Goal: Transaction & Acquisition: Purchase product/service

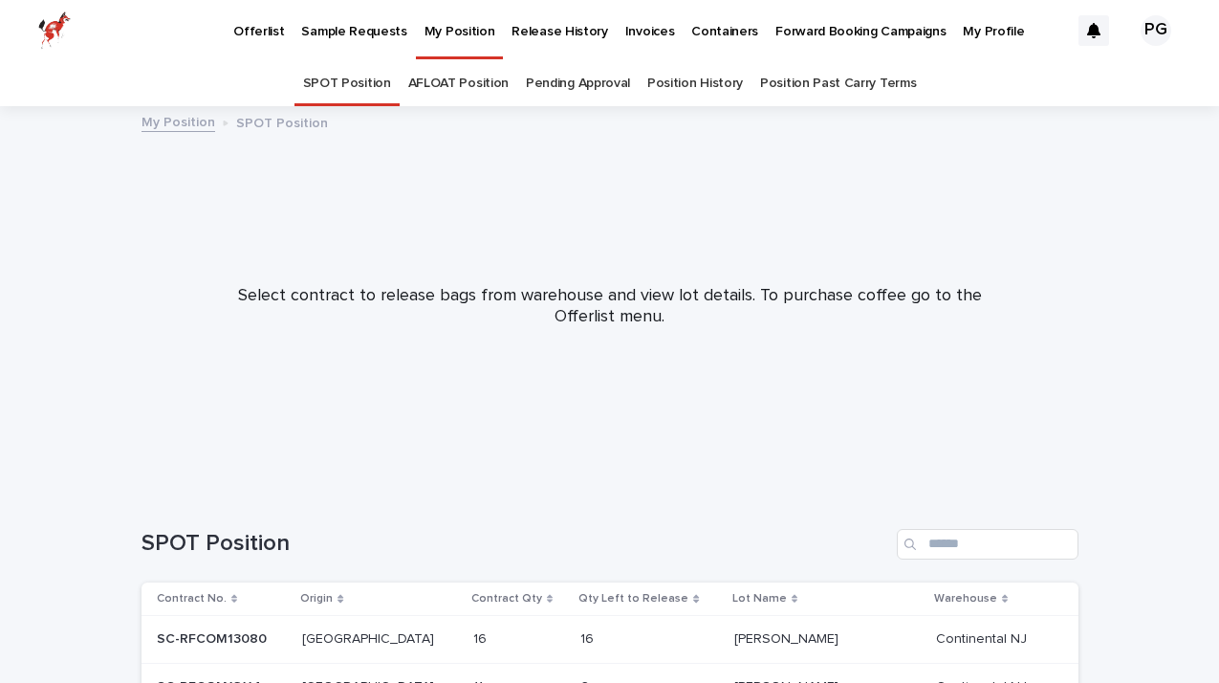
click at [265, 28] on p "Offerlist" at bounding box center [258, 20] width 51 height 40
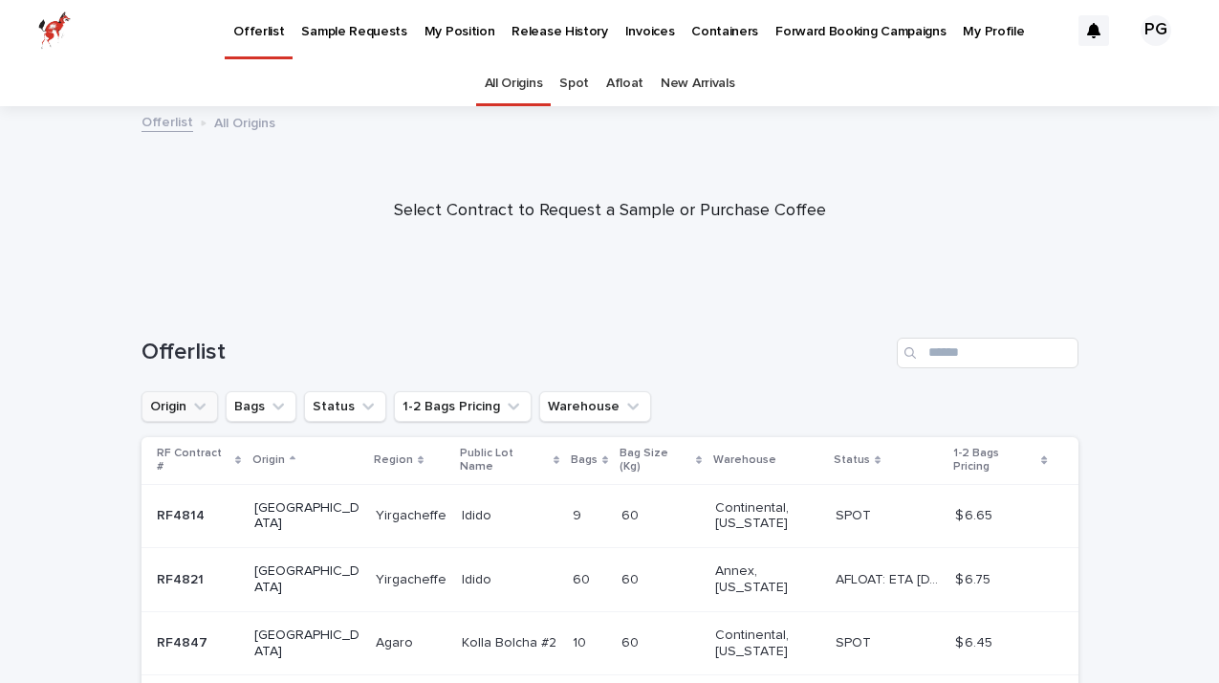
click at [204, 407] on icon "Origin" at bounding box center [199, 406] width 19 height 19
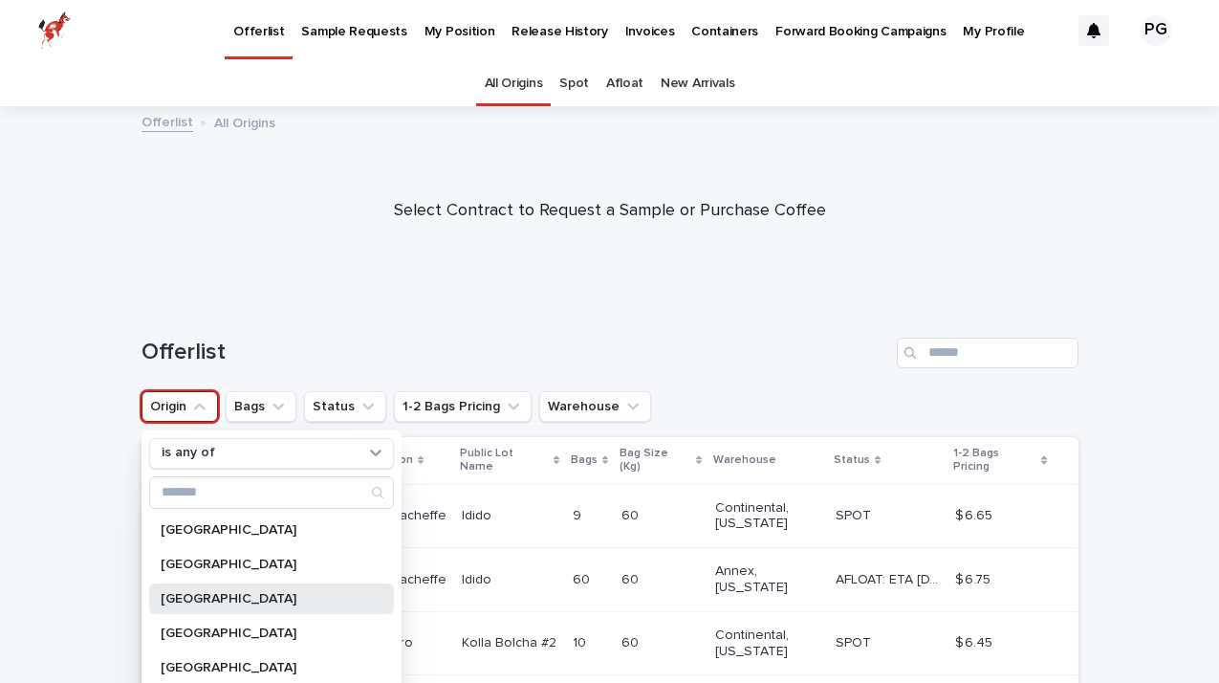
click at [198, 602] on p "[GEOGRAPHIC_DATA]" at bounding box center [262, 598] width 203 height 13
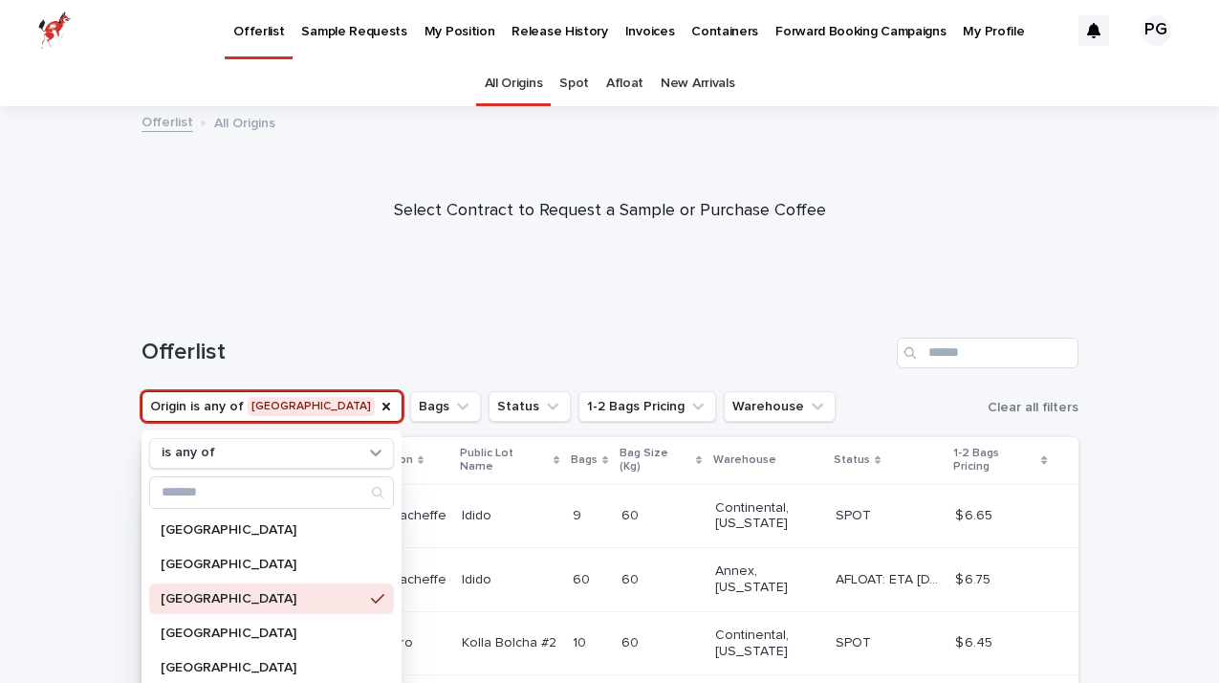
click at [257, 222] on div "Select Contract to Request a Sample or Purchase Coffee" at bounding box center [609, 211] width 1219 height 55
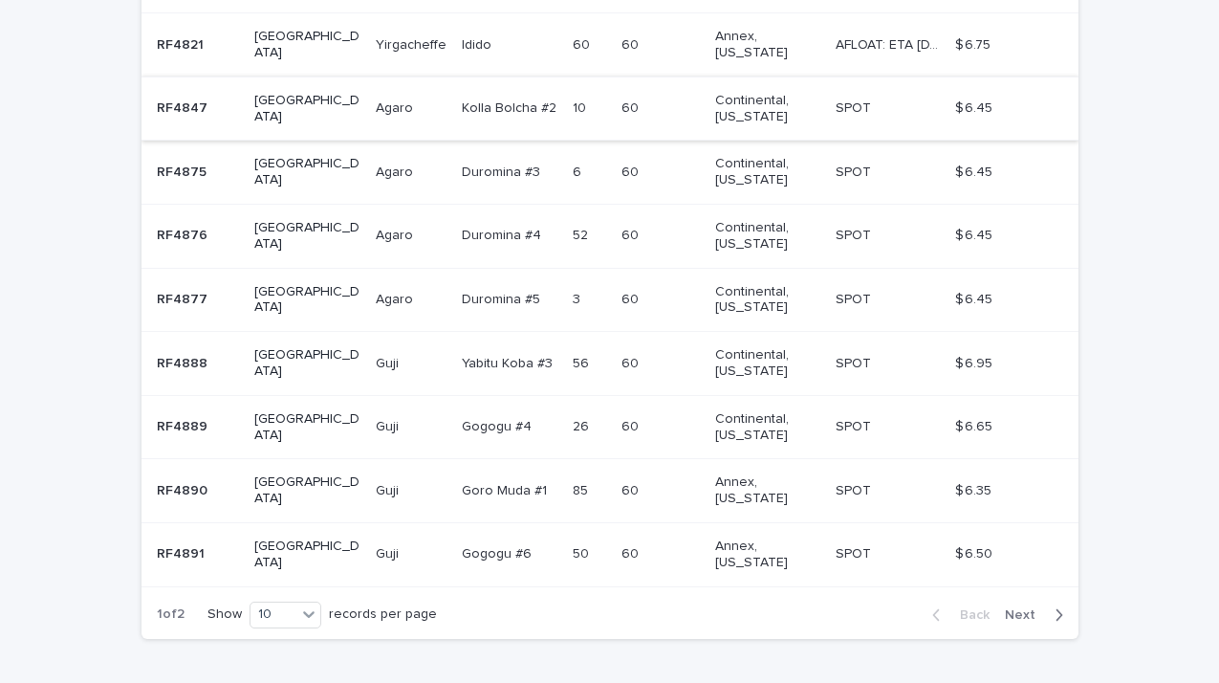
scroll to position [539, 0]
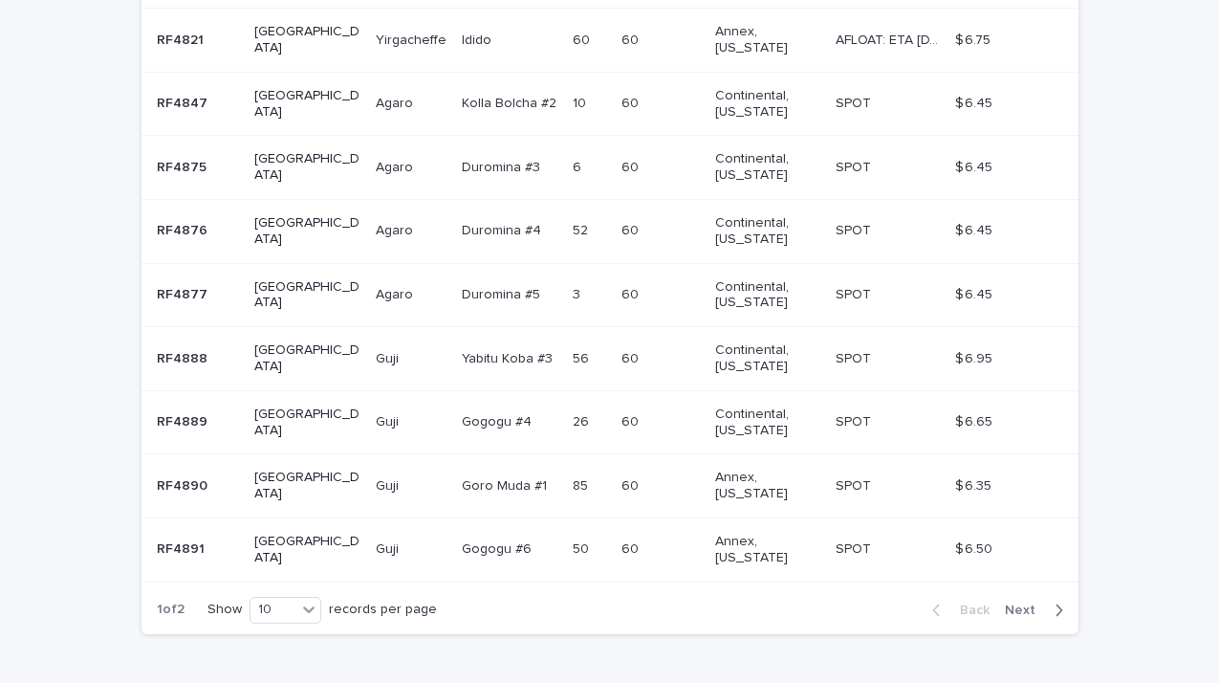
click at [1023, 603] on span "Next" at bounding box center [1026, 609] width 42 height 13
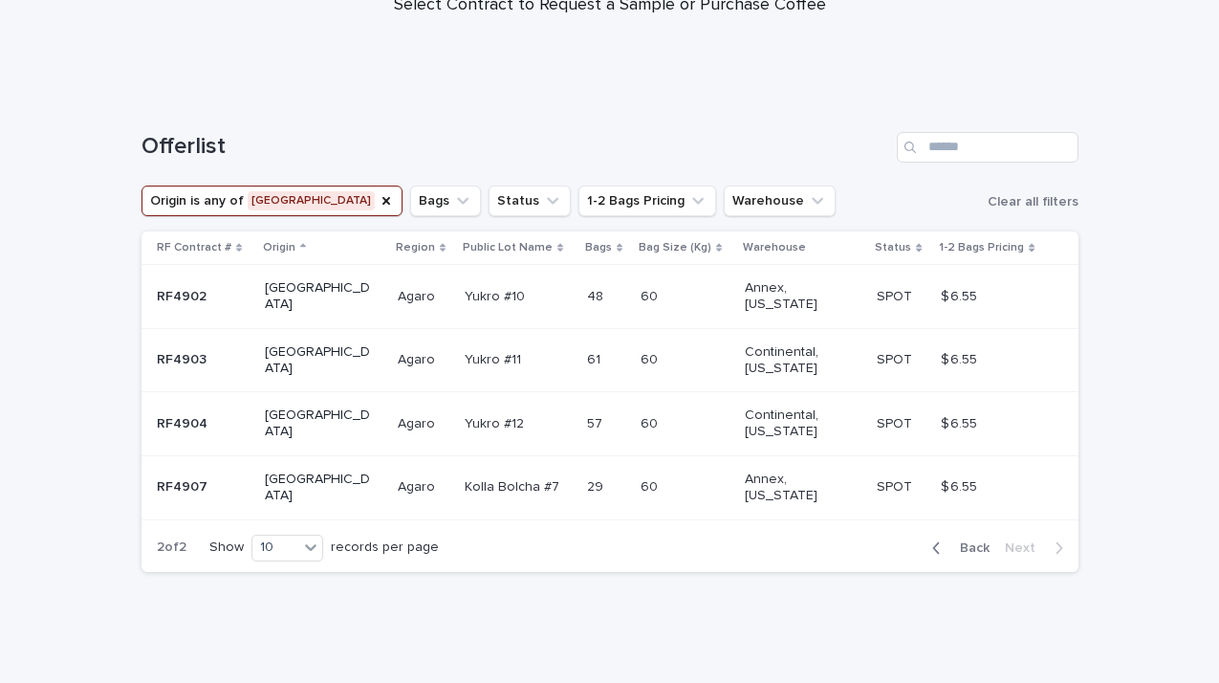
scroll to position [174, 0]
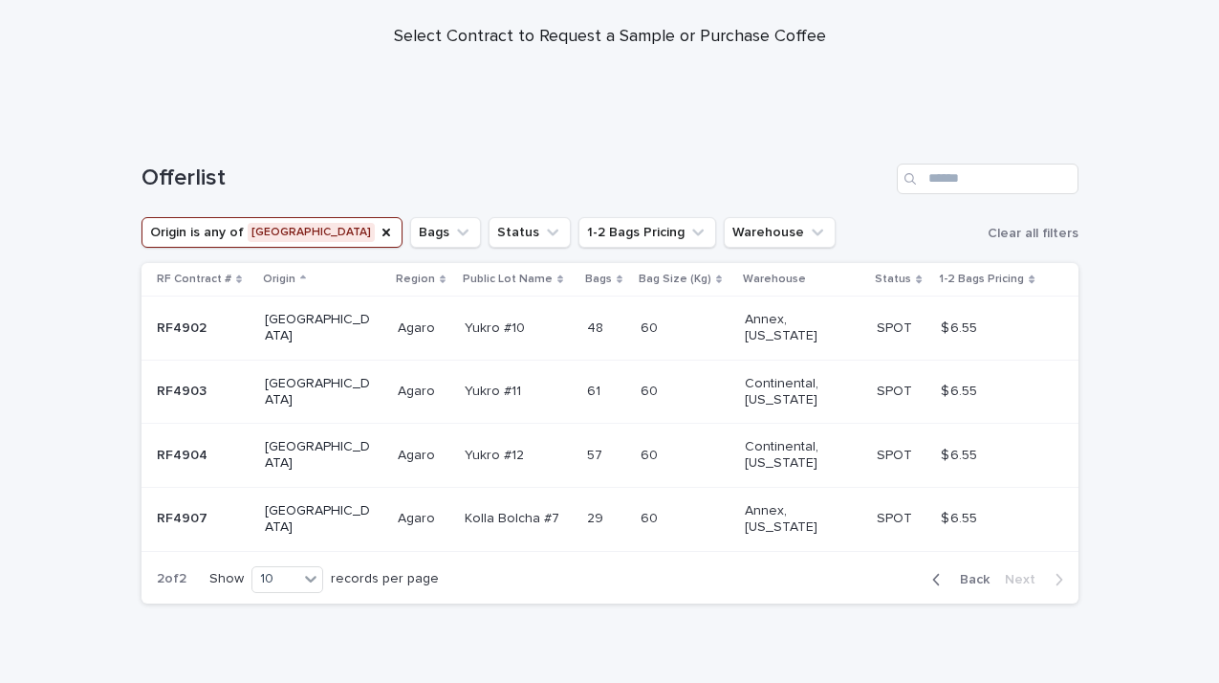
click at [978, 573] on span "Back" at bounding box center [969, 579] width 41 height 13
